Goal: Transaction & Acquisition: Purchase product/service

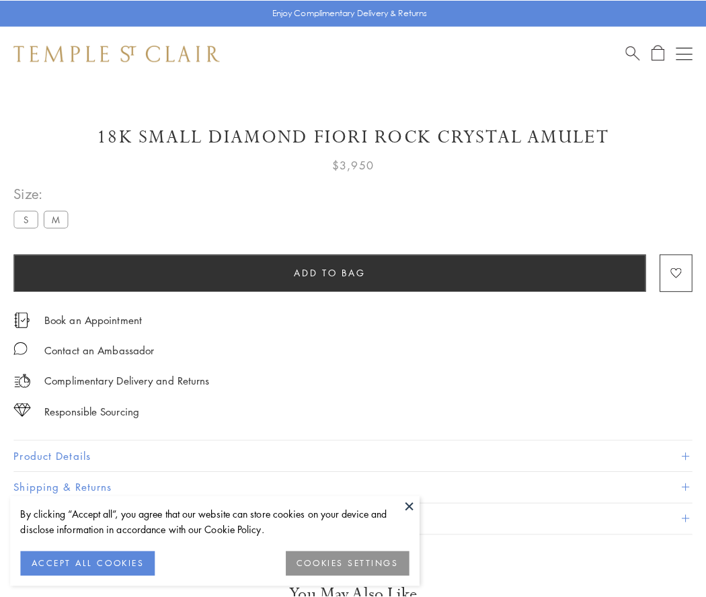
scroll to position [79, 0]
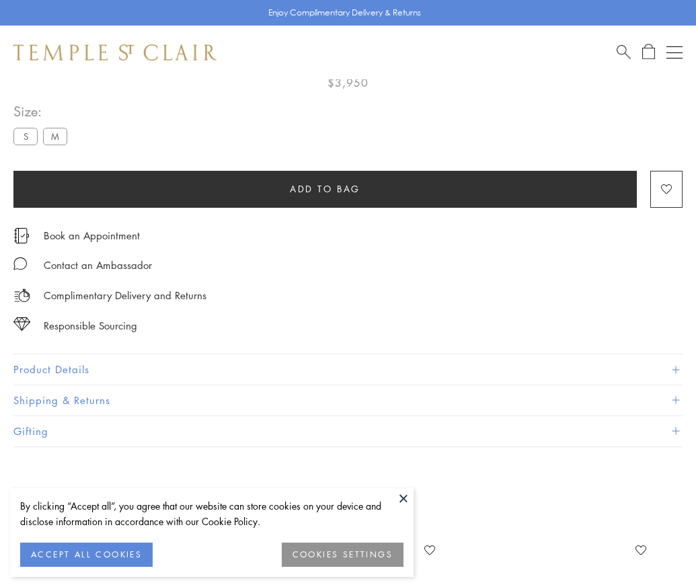
click at [325, 188] on span "Add to bag" at bounding box center [325, 189] width 71 height 15
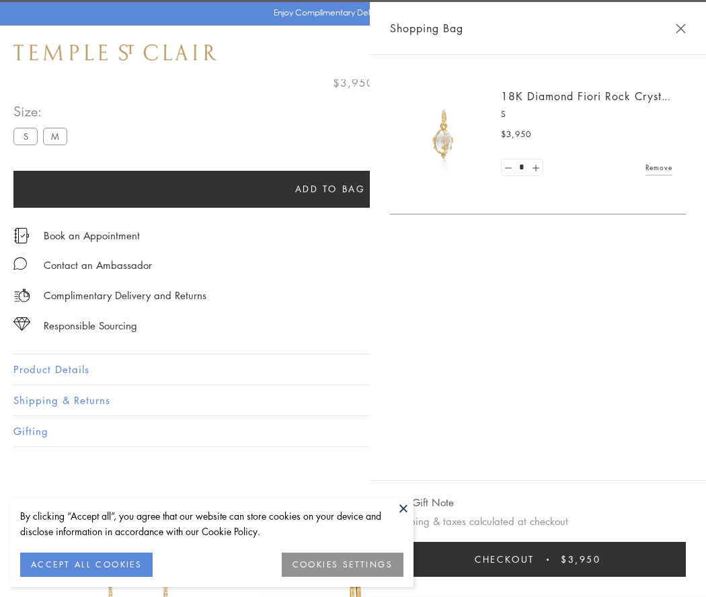
click at [686, 560] on button "Checkout $3,950" at bounding box center [538, 559] width 296 height 35
